Goal: Transaction & Acquisition: Purchase product/service

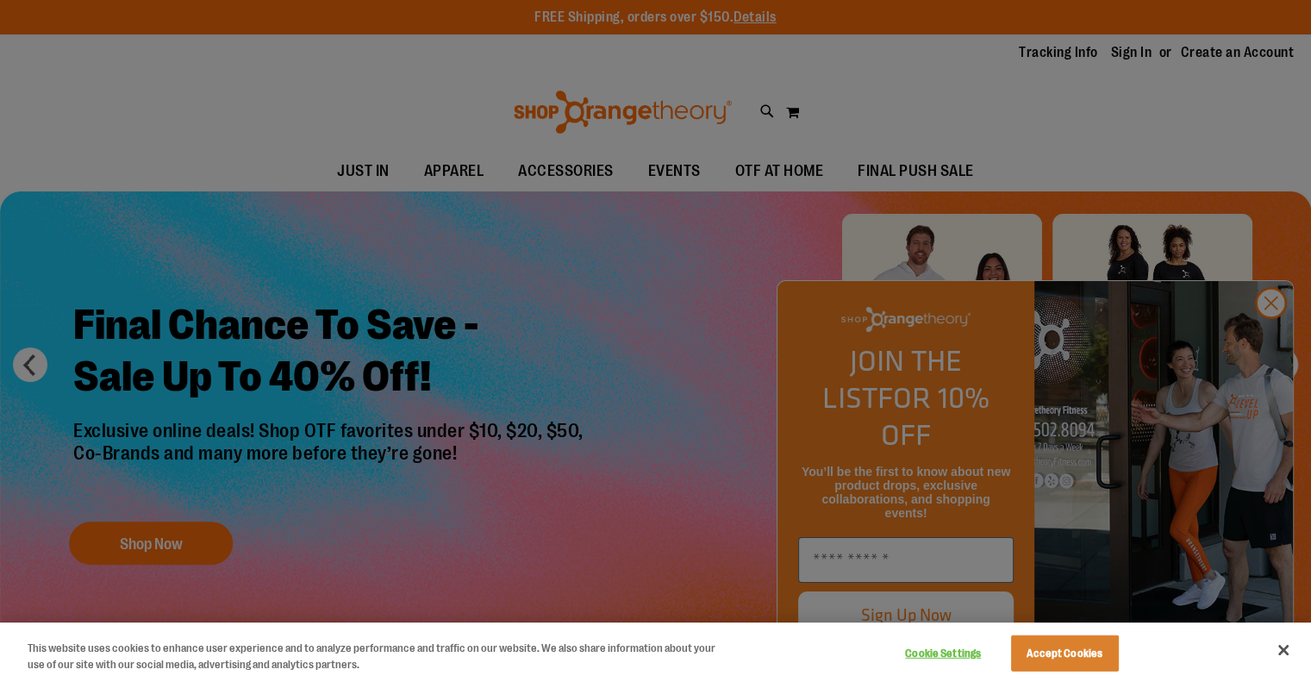
click at [1267, 329] on div at bounding box center [655, 341] width 1311 height 682
click at [1274, 341] on div at bounding box center [655, 341] width 1311 height 682
click at [1283, 643] on button "Close" at bounding box center [1284, 650] width 38 height 38
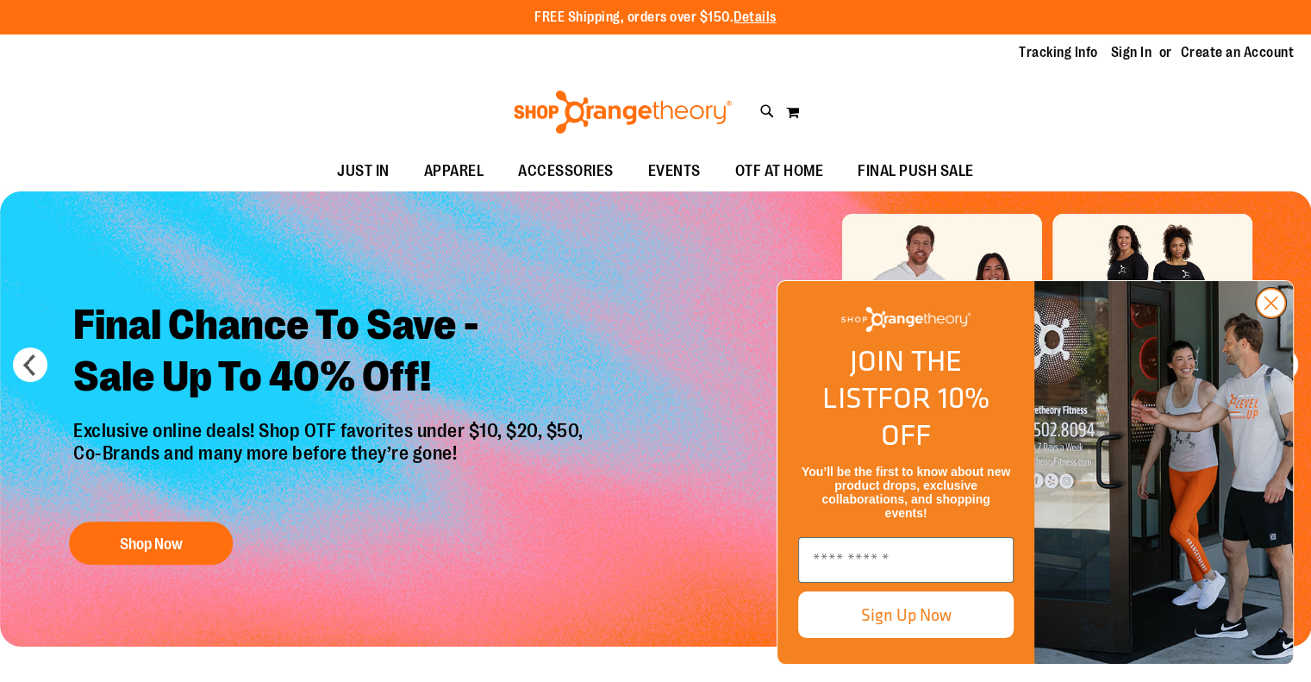
click at [1274, 310] on icon "Close dialog" at bounding box center [1272, 303] width 12 height 12
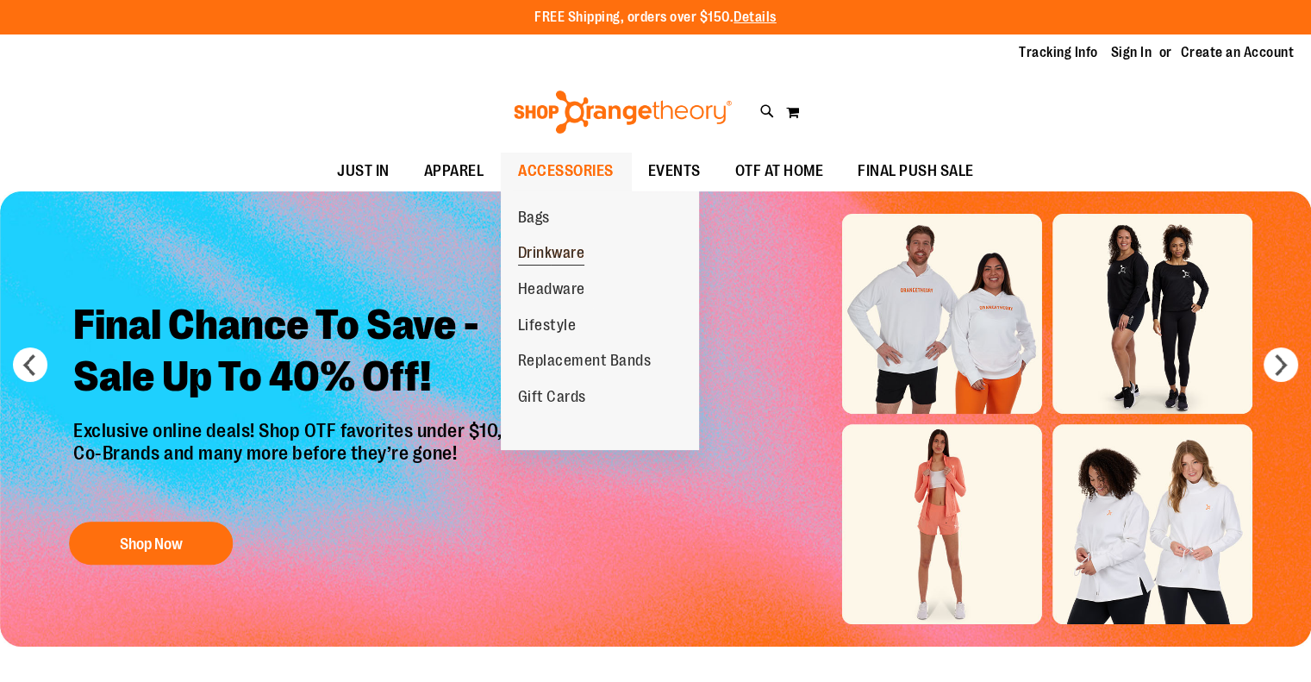
click at [555, 262] on span "Drinkware" at bounding box center [551, 255] width 67 height 22
click at [541, 257] on span "Drinkware" at bounding box center [551, 255] width 67 height 22
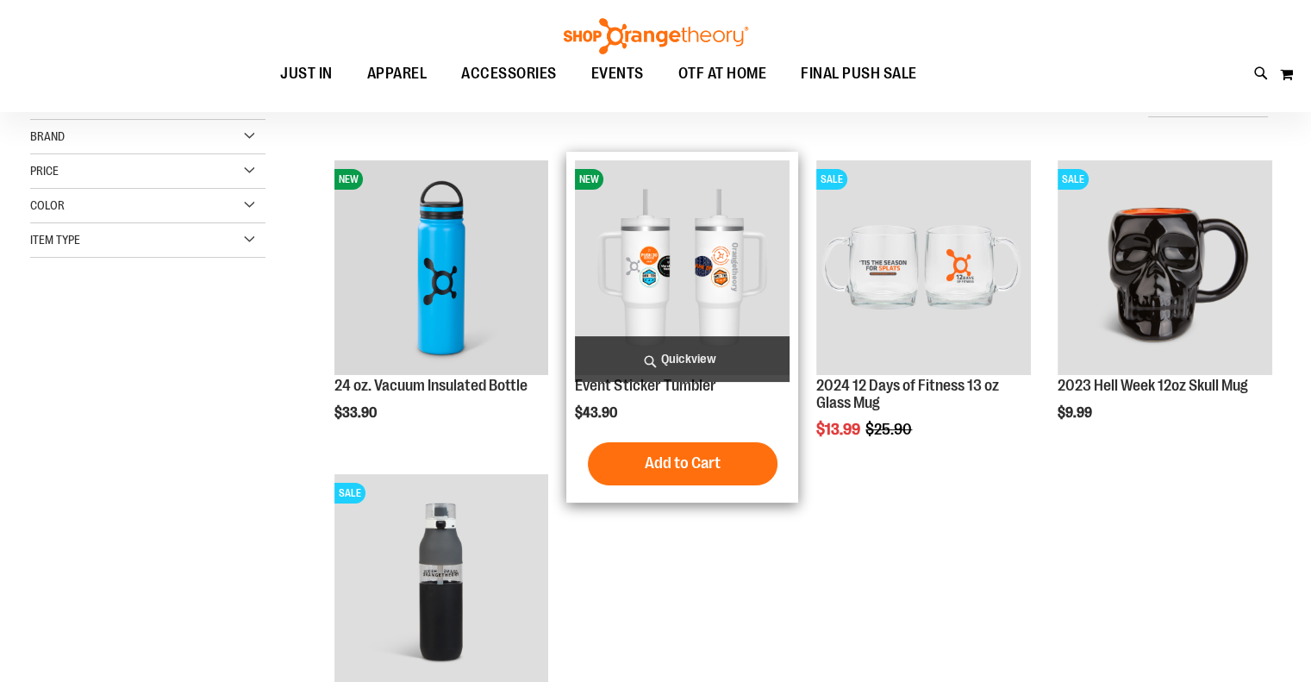
scroll to position [258, 0]
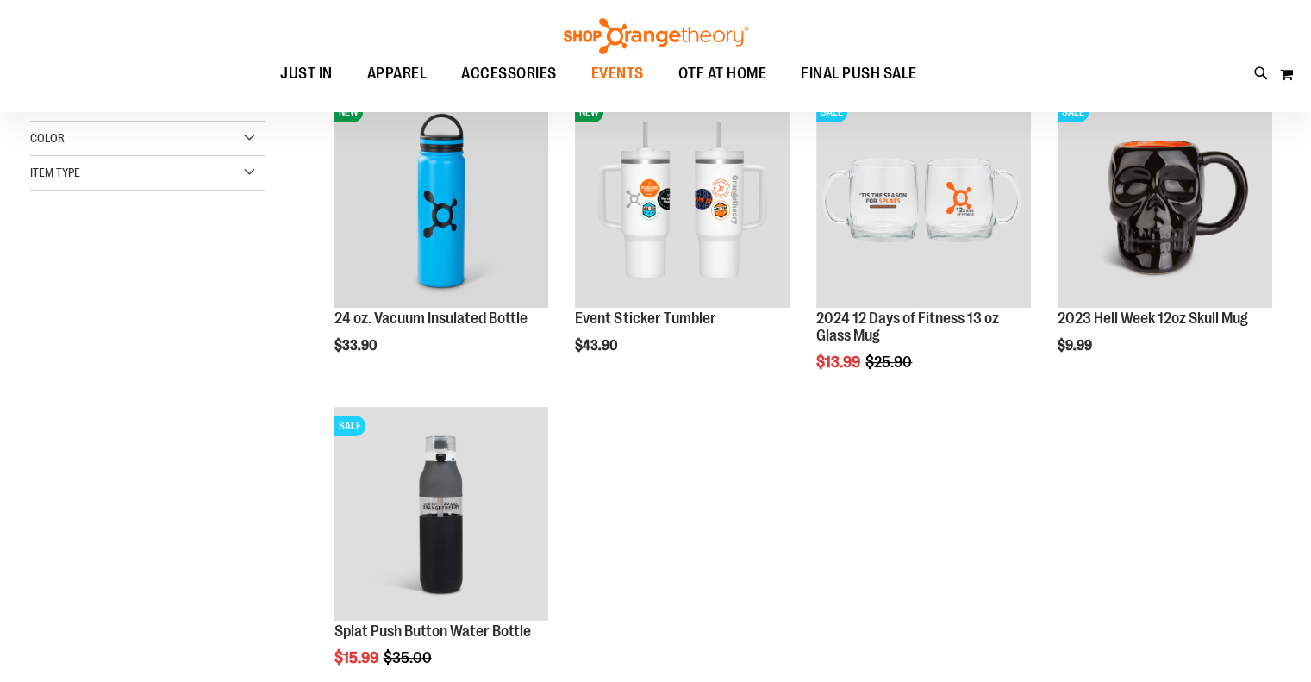
click at [629, 75] on span "EVENTS" at bounding box center [617, 73] width 53 height 39
click at [706, 72] on span "OTF AT HOME" at bounding box center [723, 73] width 89 height 39
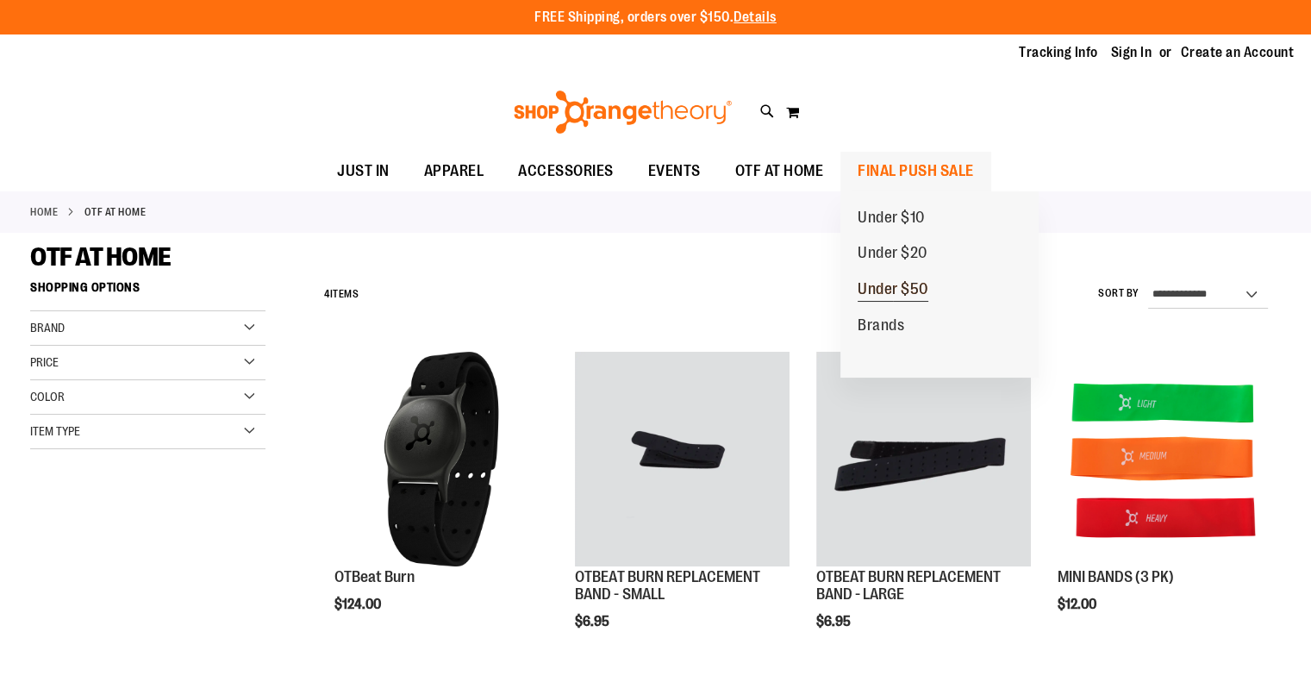
click at [889, 291] on span "Under $50" at bounding box center [893, 291] width 71 height 22
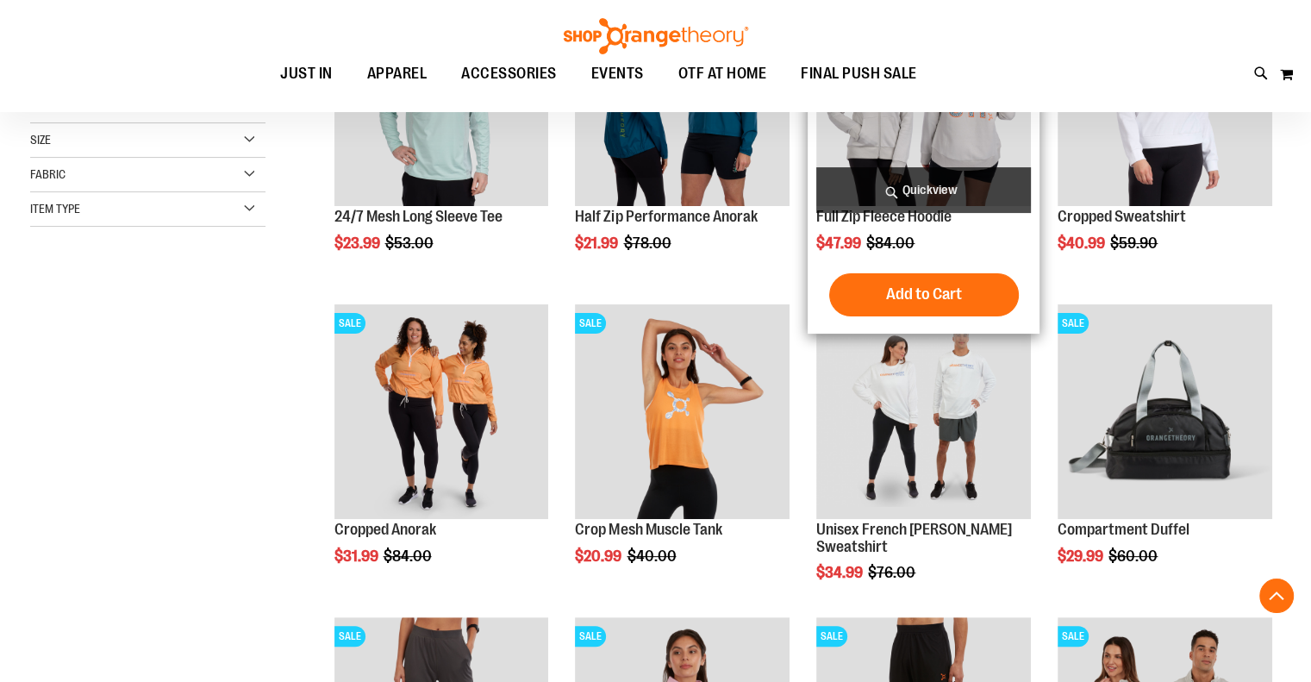
scroll to position [430, 0]
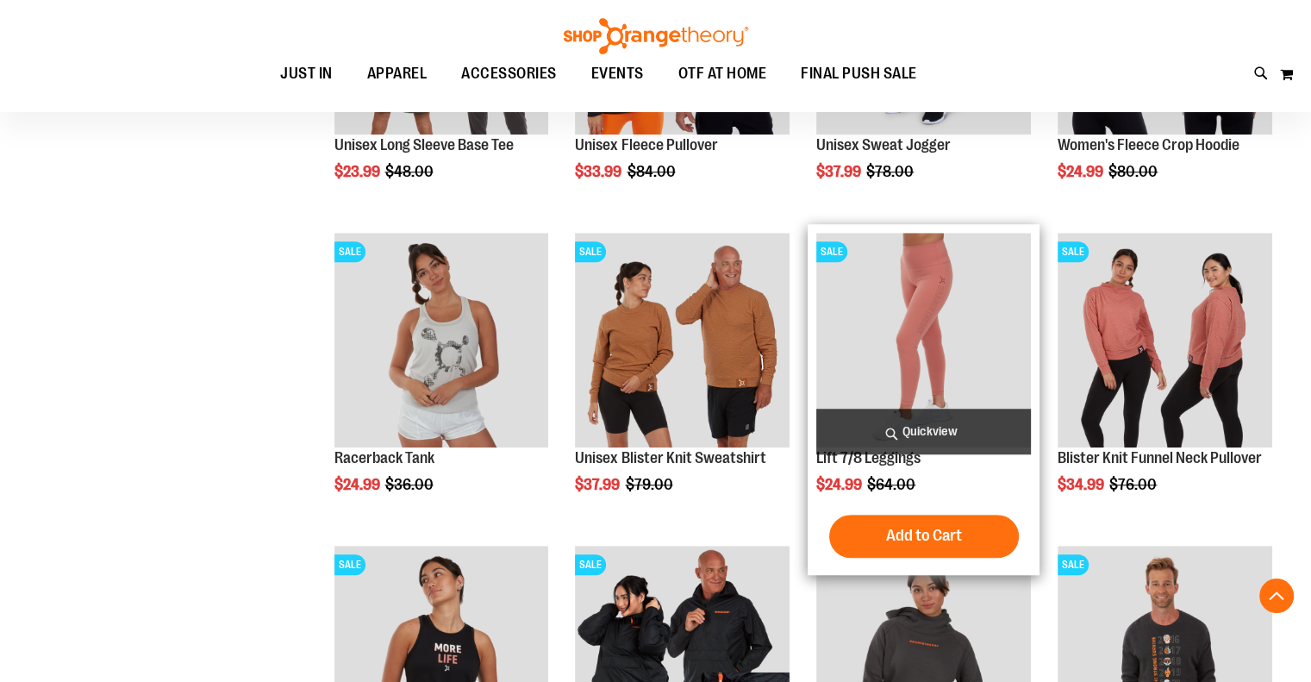
scroll to position [1379, 0]
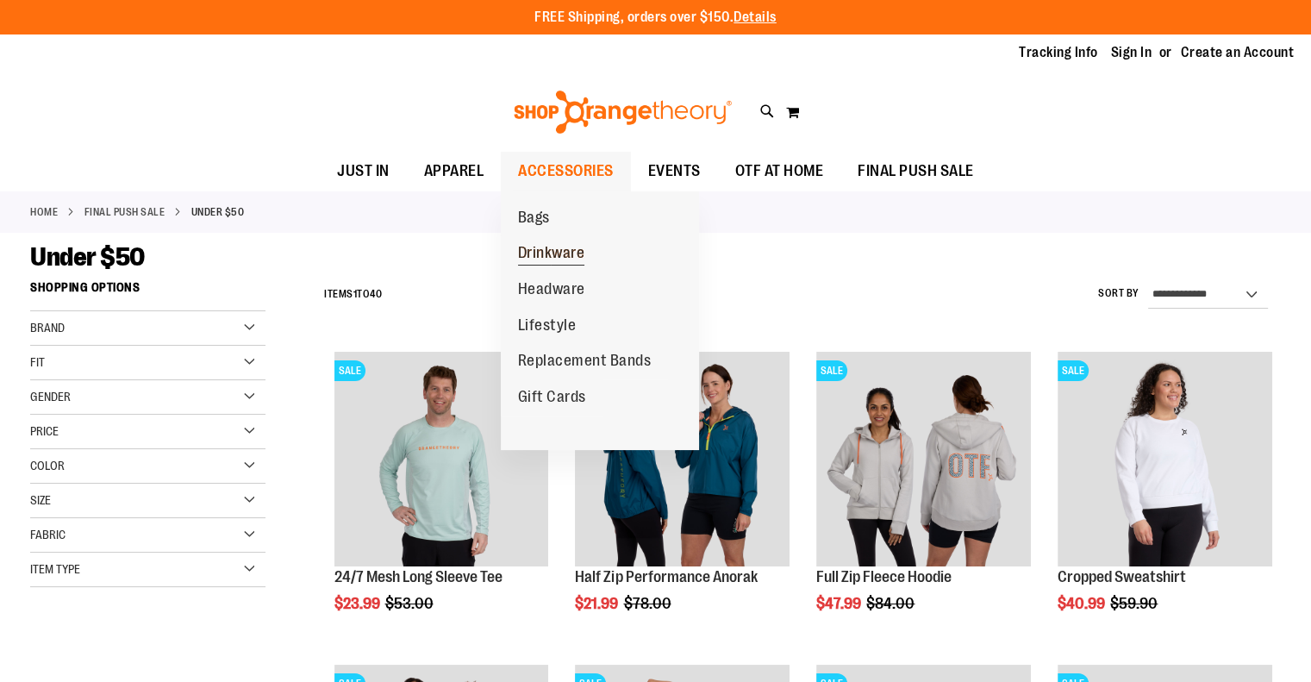
click at [545, 251] on span "Drinkware" at bounding box center [551, 255] width 67 height 22
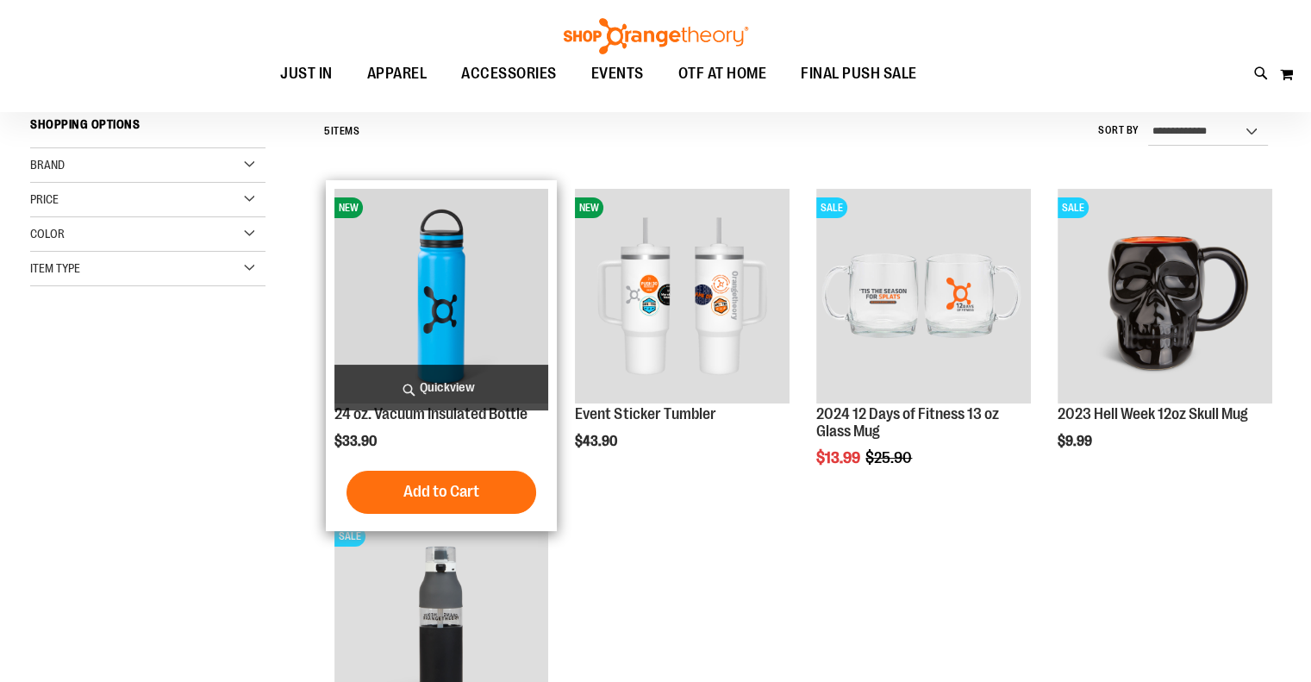
scroll to position [172, 0]
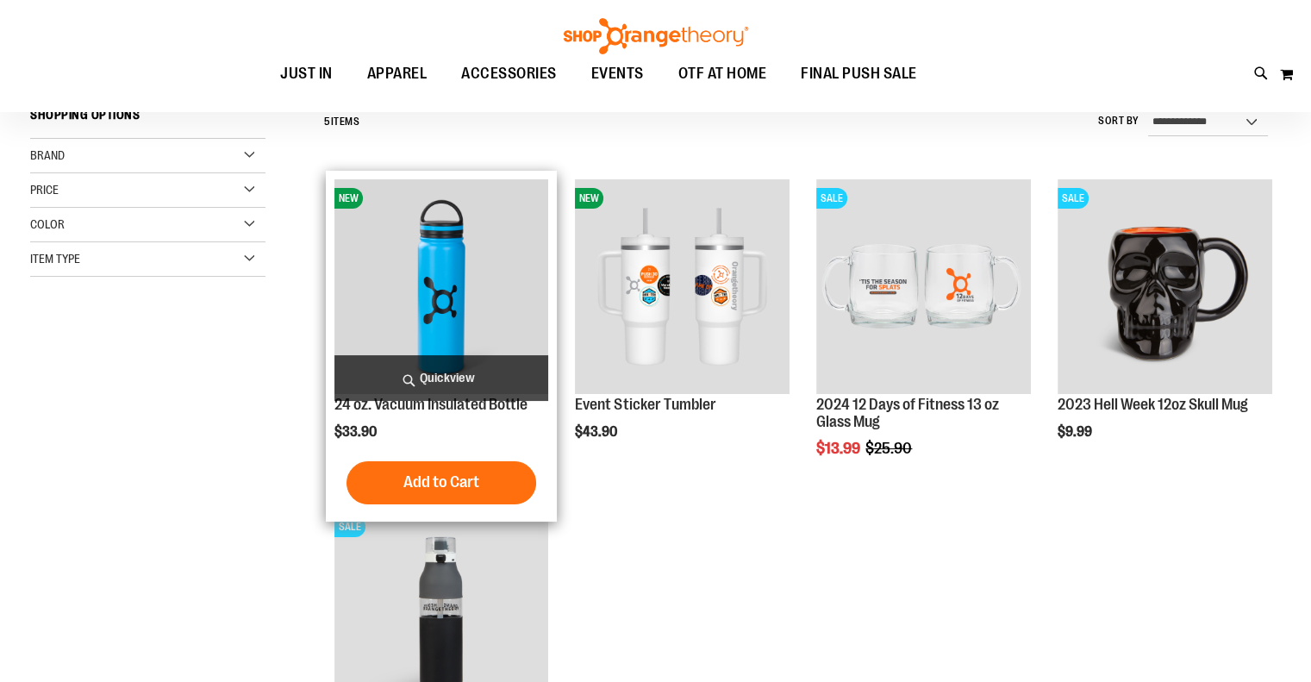
click at [449, 315] on img "product" at bounding box center [442, 286] width 215 height 215
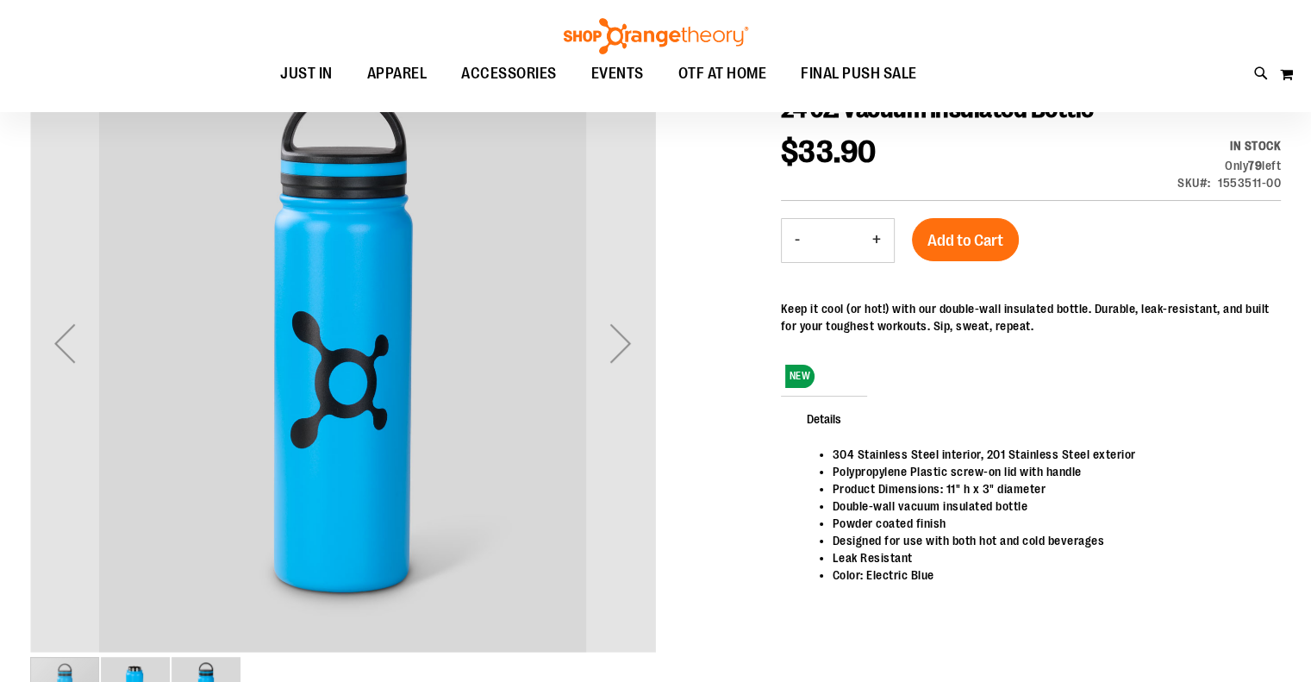
scroll to position [258, 0]
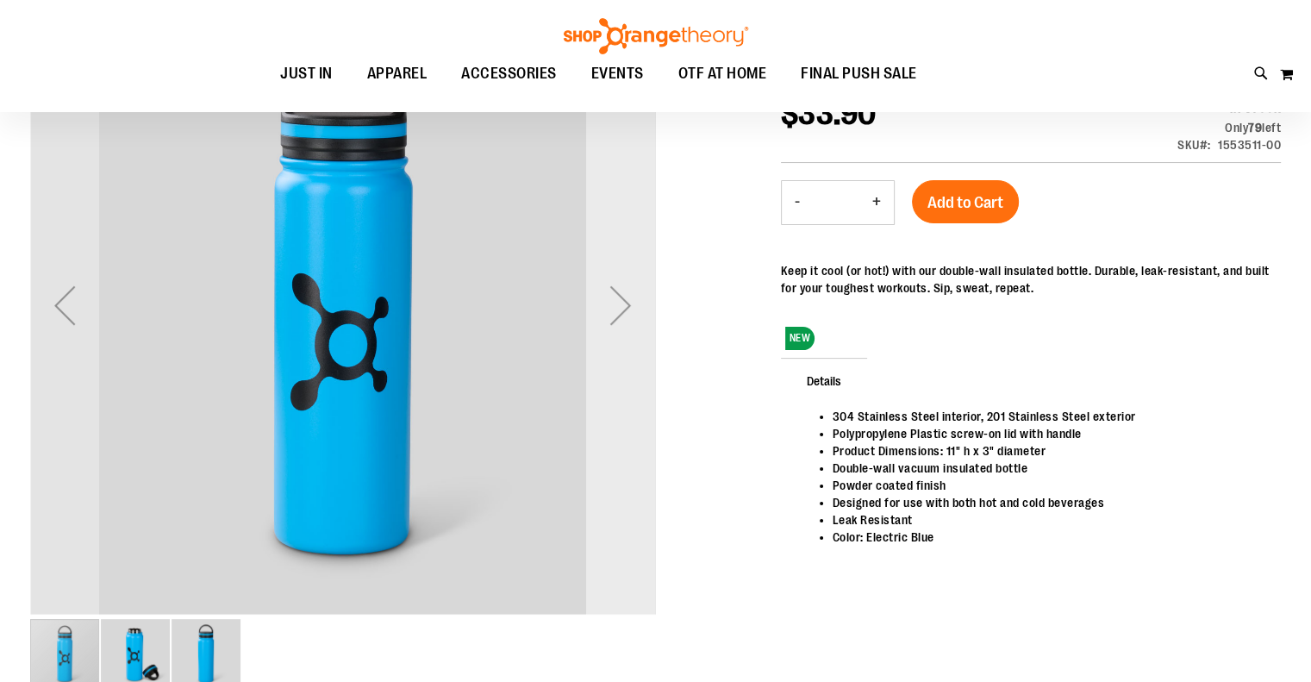
click at [624, 316] on div "Next" at bounding box center [620, 305] width 69 height 69
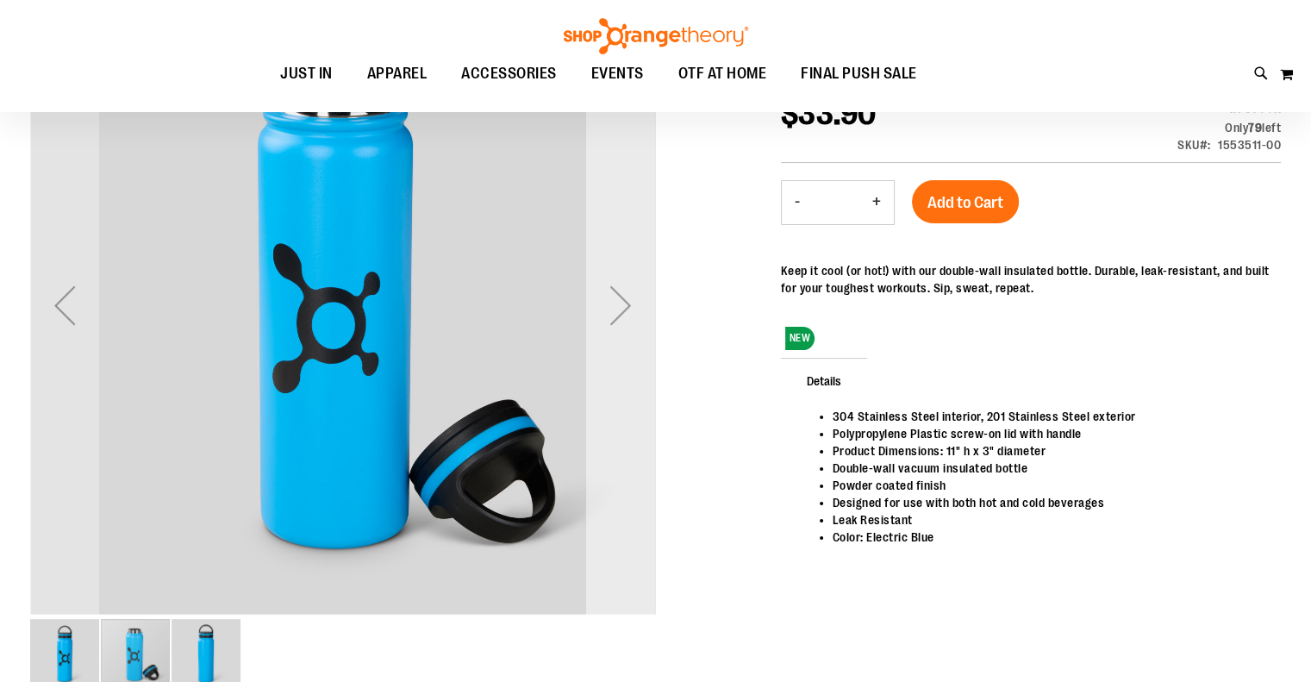
click at [624, 316] on div "Next" at bounding box center [620, 305] width 69 height 69
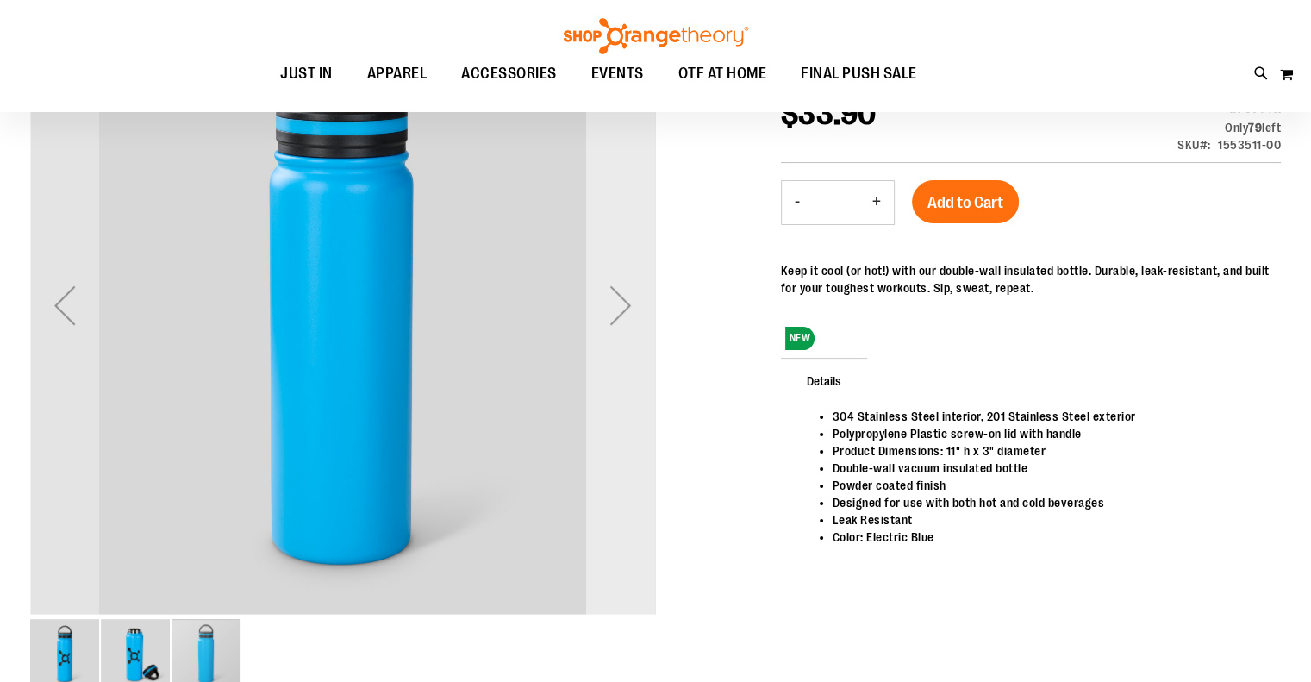
click at [624, 316] on div "Next" at bounding box center [620, 305] width 69 height 69
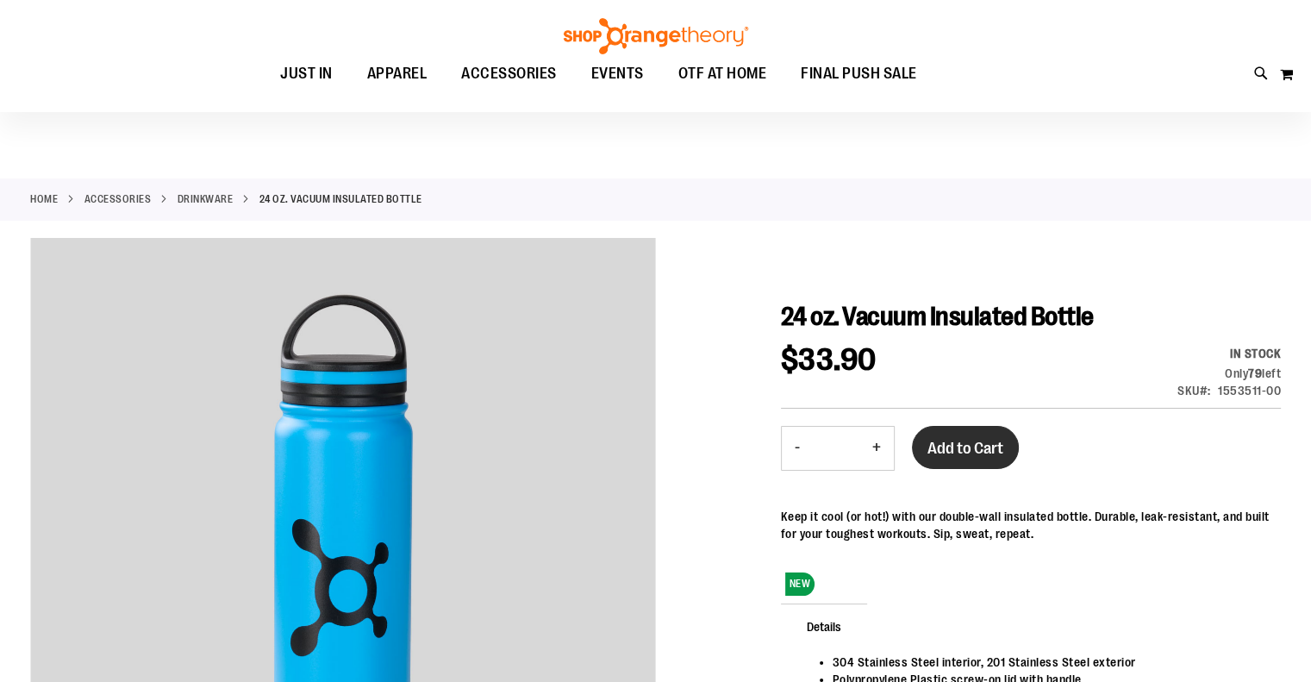
scroll to position [0, 0]
